Goal: Information Seeking & Learning: Learn about a topic

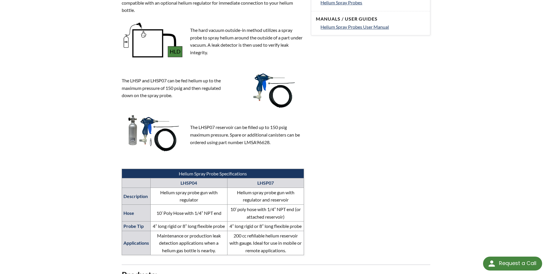
scroll to position [174, 0]
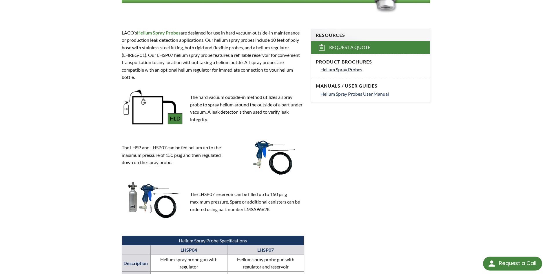
click at [348, 69] on span "Helium Spray Probes" at bounding box center [341, 70] width 42 height 6
select select "Language Translate Widget"
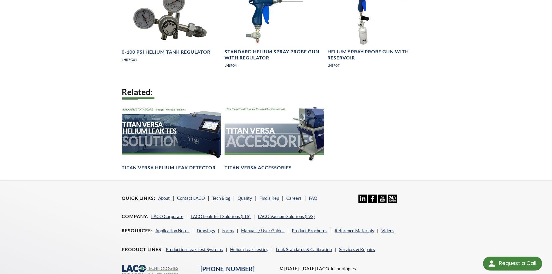
scroll to position [580, 0]
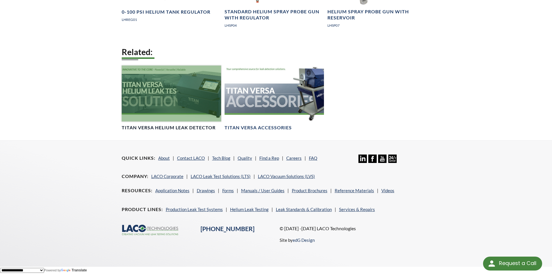
click at [140, 97] on div at bounding box center [171, 93] width 99 height 56
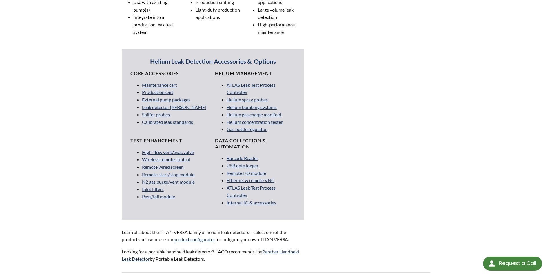
scroll to position [492, 0]
click at [161, 114] on link "Sniffer probes" at bounding box center [156, 114] width 28 height 6
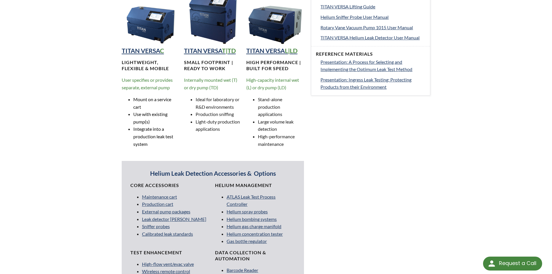
scroll to position [377, 0]
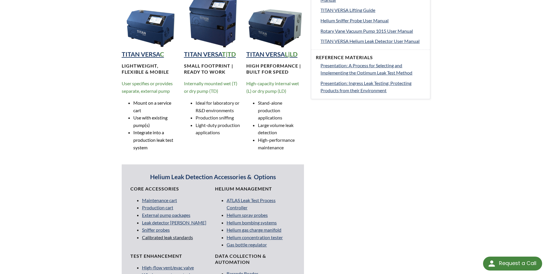
click at [171, 238] on link "Calibrated leak standards" at bounding box center [167, 237] width 51 height 6
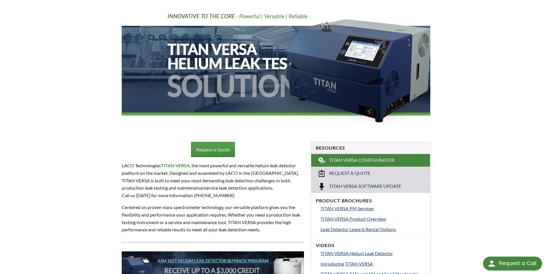
scroll to position [0, 0]
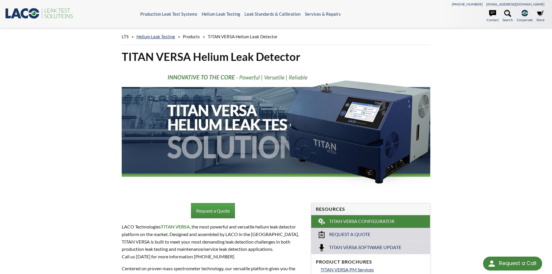
click at [190, 34] on span "Products" at bounding box center [191, 36] width 17 height 5
click at [168, 34] on link "Helium Leak Testing" at bounding box center [155, 36] width 39 height 5
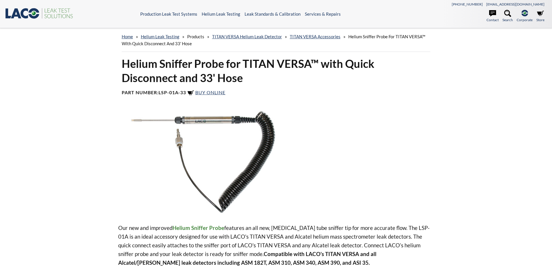
select select "Language Translate Widget"
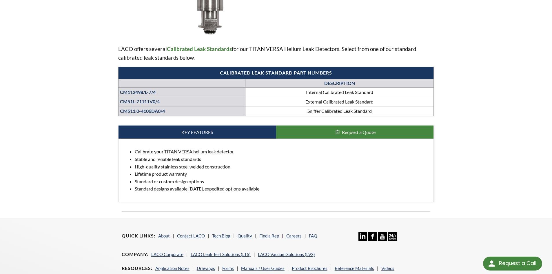
scroll to position [97, 0]
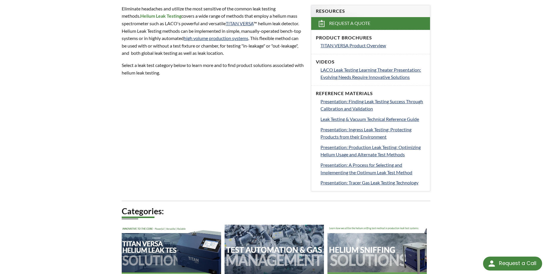
scroll to position [203, 0]
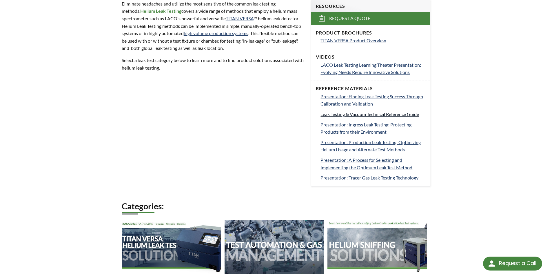
click at [379, 114] on span "Leak Testing & Vacuum Technical Reference Guide" at bounding box center [369, 114] width 98 height 6
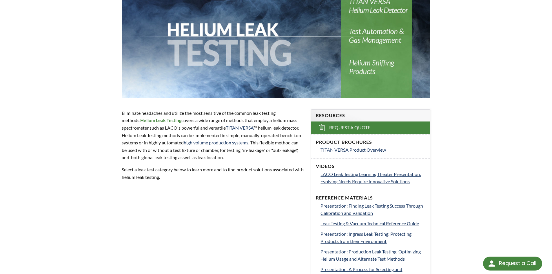
scroll to position [0, 0]
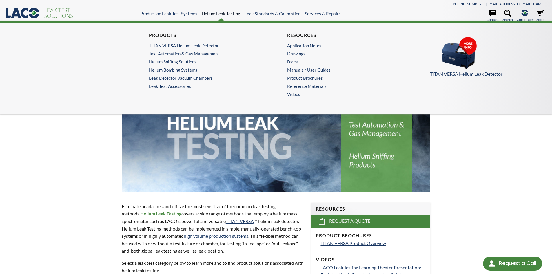
click at [222, 13] on link "Helium Leak Testing" at bounding box center [221, 13] width 39 height 5
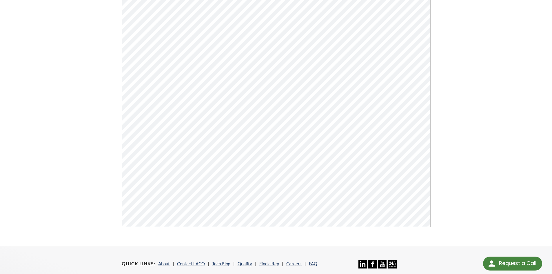
scroll to position [47, 0]
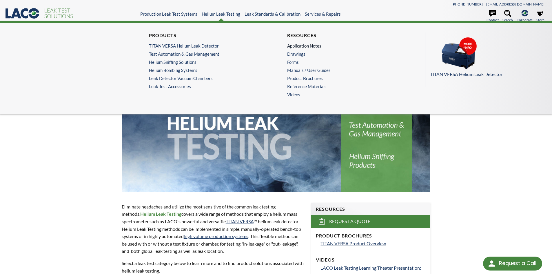
click at [304, 47] on link "Application Notes" at bounding box center [343, 45] width 113 height 5
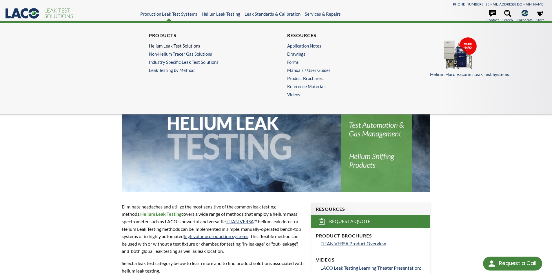
click at [170, 46] on link "Helium Leak Test Solutions" at bounding box center [205, 45] width 113 height 5
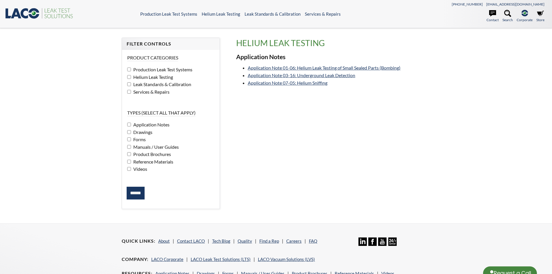
select select "Language Translate Widget"
click at [276, 85] on link "Application Note 07-05: Helium Sniffing" at bounding box center [288, 83] width 80 height 6
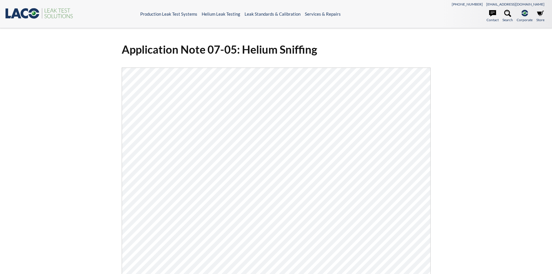
select select "Language Translate Widget"
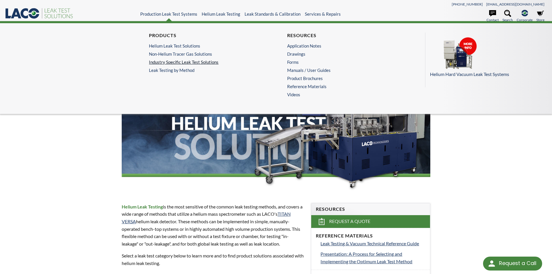
click at [180, 62] on link "Industry Specific Leak Test Solutions" at bounding box center [205, 61] width 113 height 5
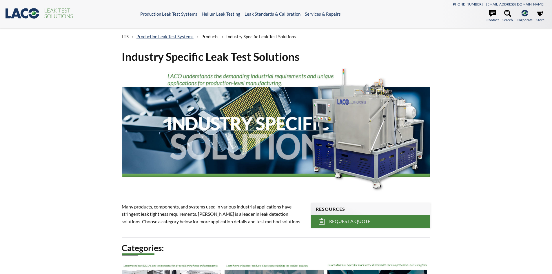
select select "Language Translate Widget"
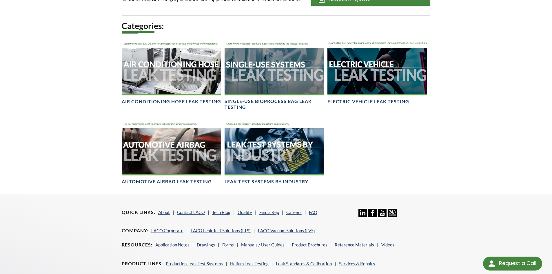
scroll to position [261, 0]
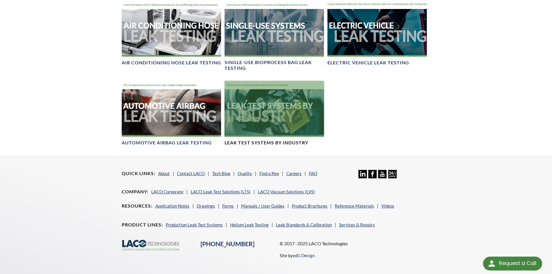
click at [273, 140] on h4 "Leak Test Systems by Industry" at bounding box center [266, 143] width 84 height 6
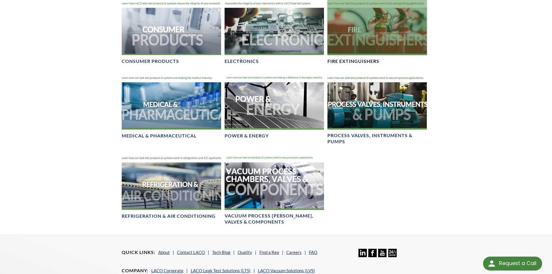
scroll to position [405, 0]
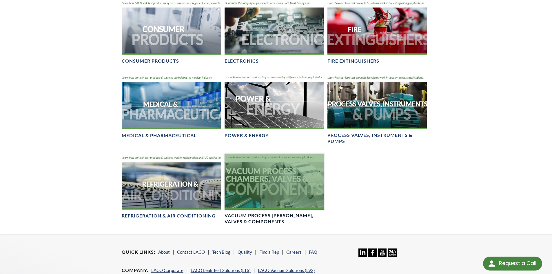
click at [266, 180] on div at bounding box center [273, 182] width 99 height 56
